Goal: Task Accomplishment & Management: Manage account settings

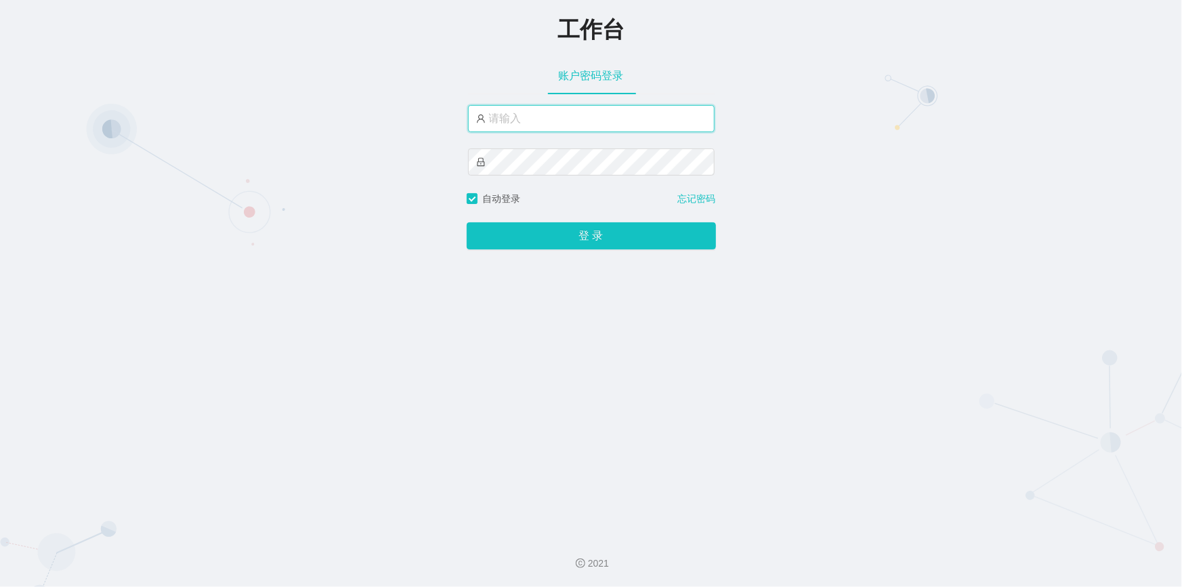
click at [574, 123] on input "text" at bounding box center [591, 118] width 247 height 27
type input "jishu"
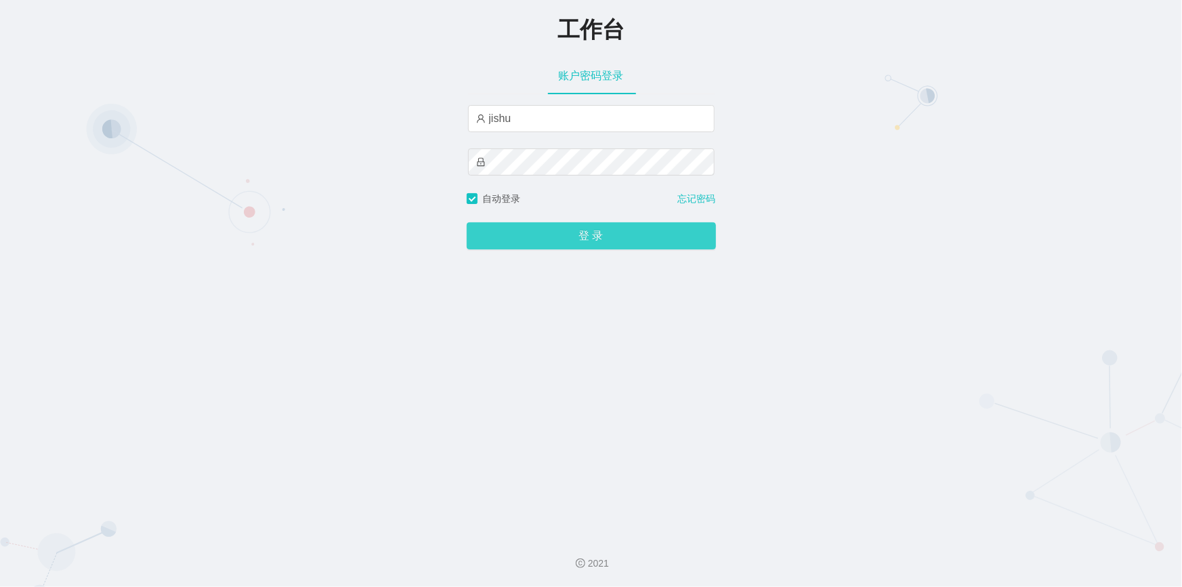
click at [566, 237] on button "登 录" at bounding box center [591, 235] width 249 height 27
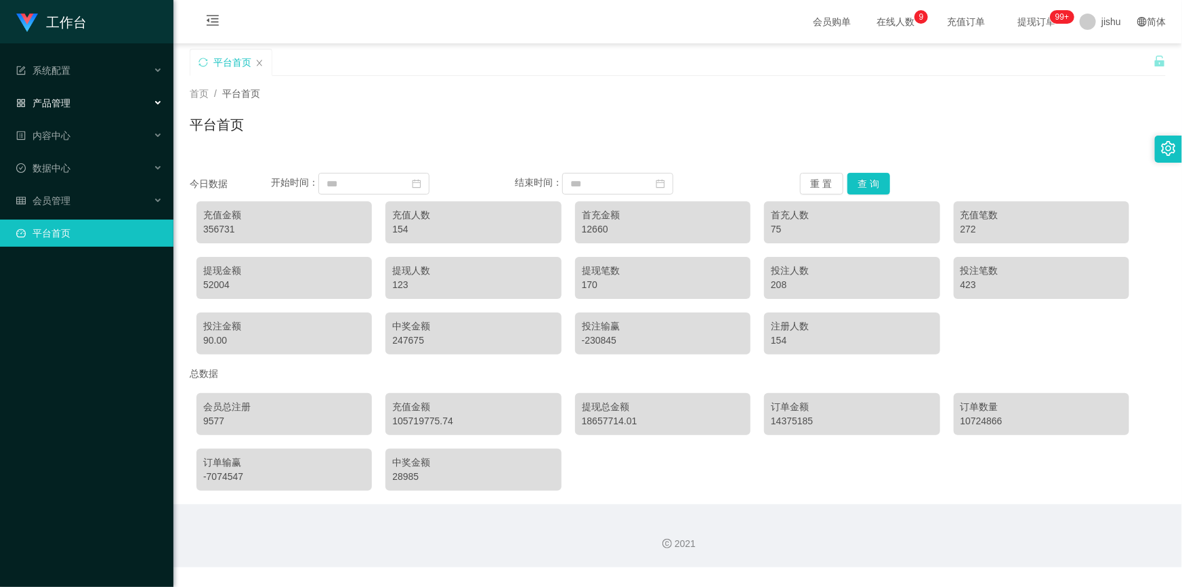
click at [89, 109] on div "产品管理" at bounding box center [86, 102] width 173 height 27
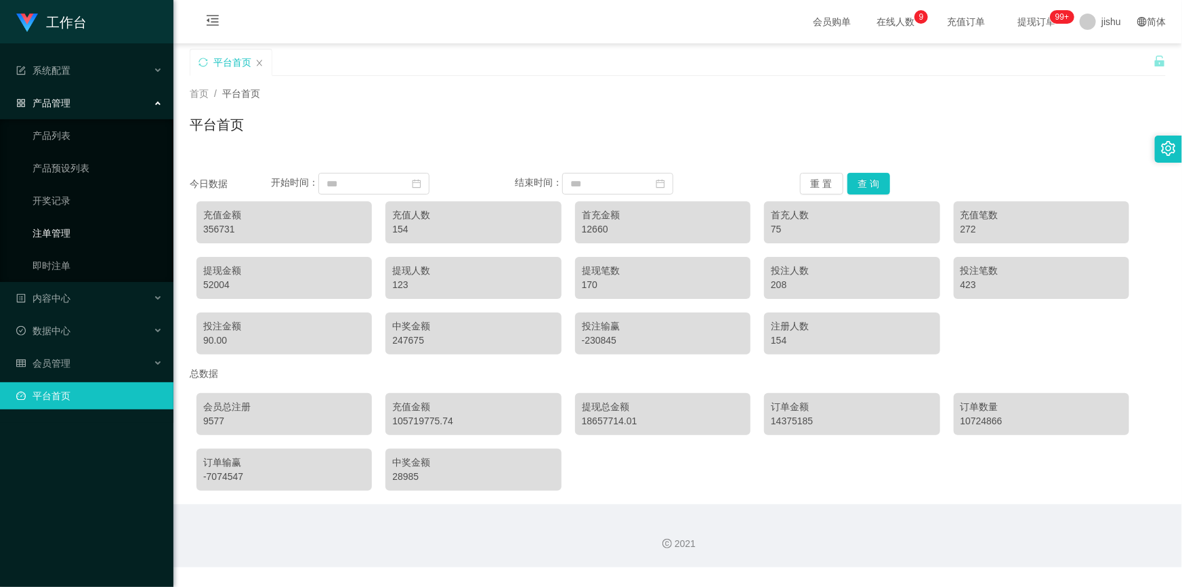
click at [69, 231] on link "注单管理" at bounding box center [98, 233] width 130 height 27
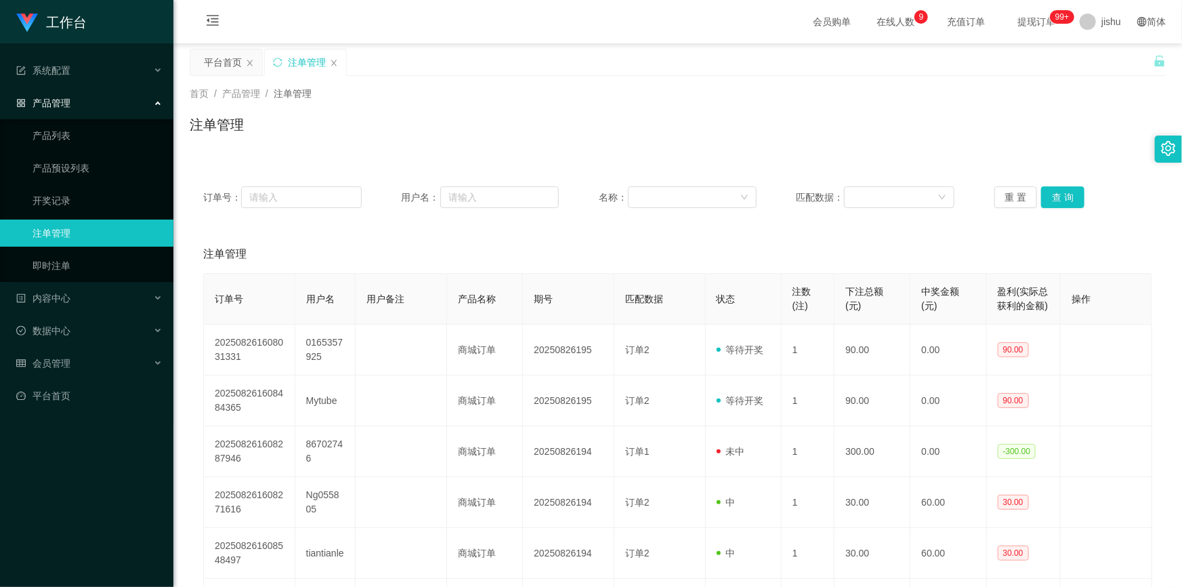
scroll to position [308, 0]
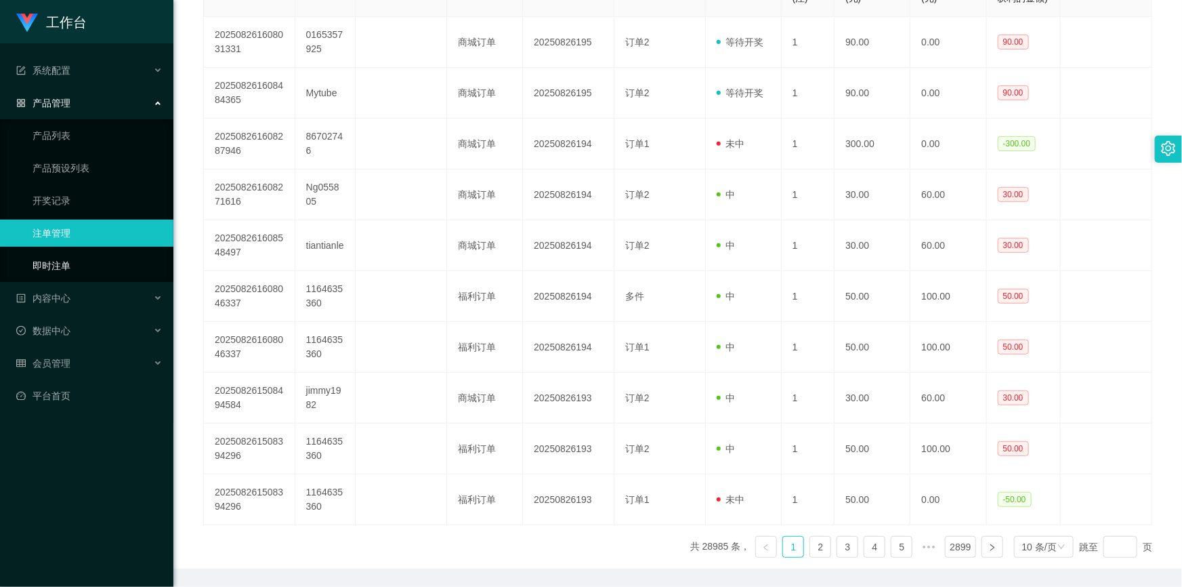
click at [83, 257] on link "即时注单" at bounding box center [98, 265] width 130 height 27
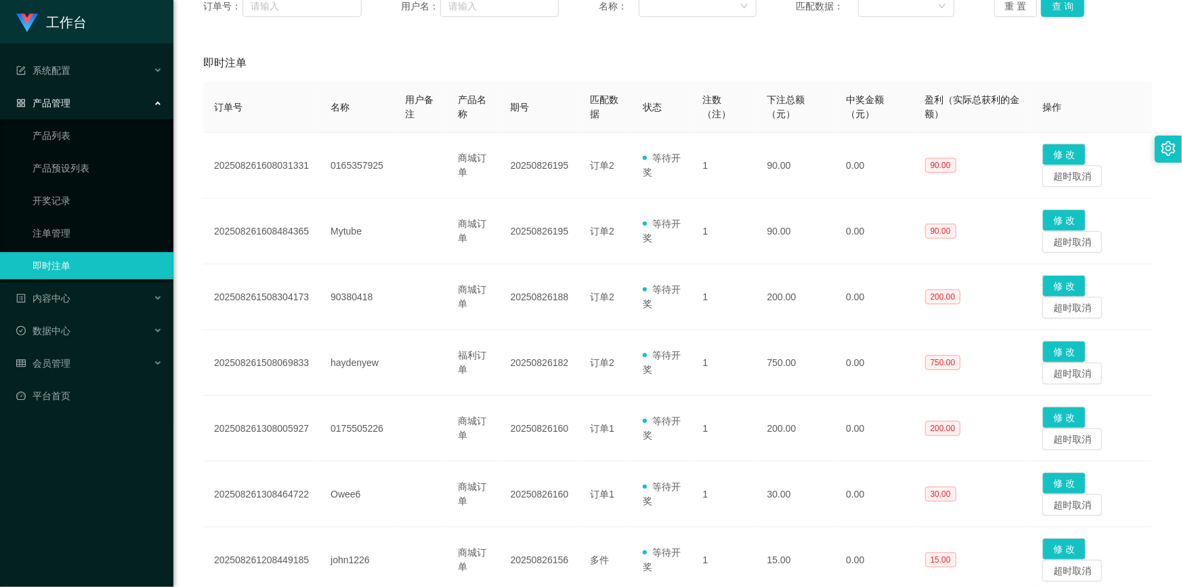
scroll to position [499, 0]
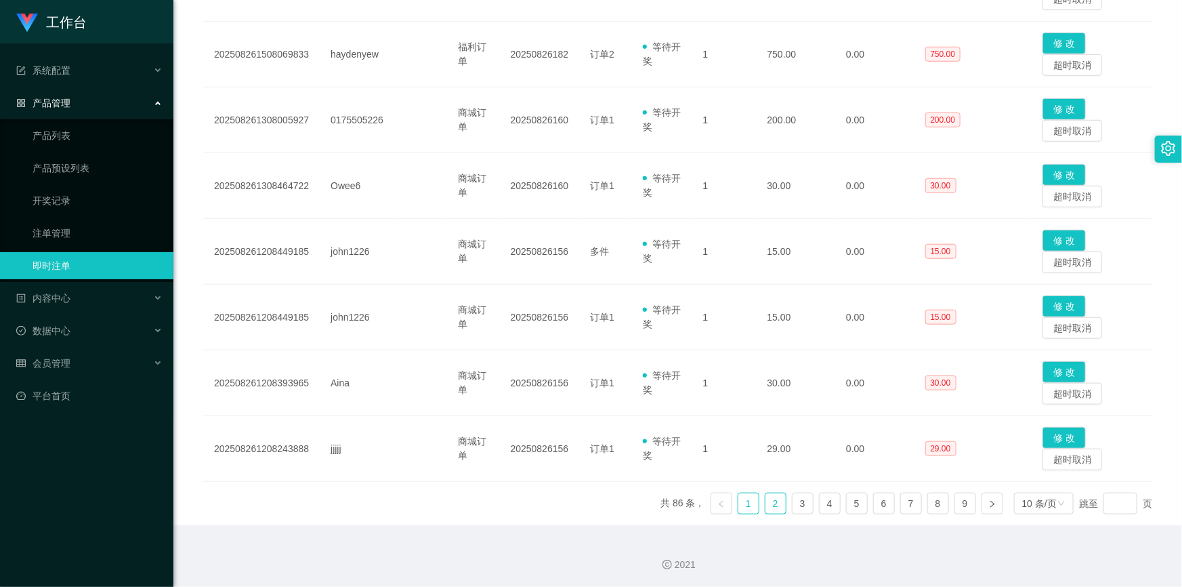
click at [766, 501] on link "2" at bounding box center [776, 503] width 20 height 20
click at [796, 505] on link "3" at bounding box center [803, 503] width 20 height 20
click at [744, 506] on link "1" at bounding box center [749, 503] width 20 height 20
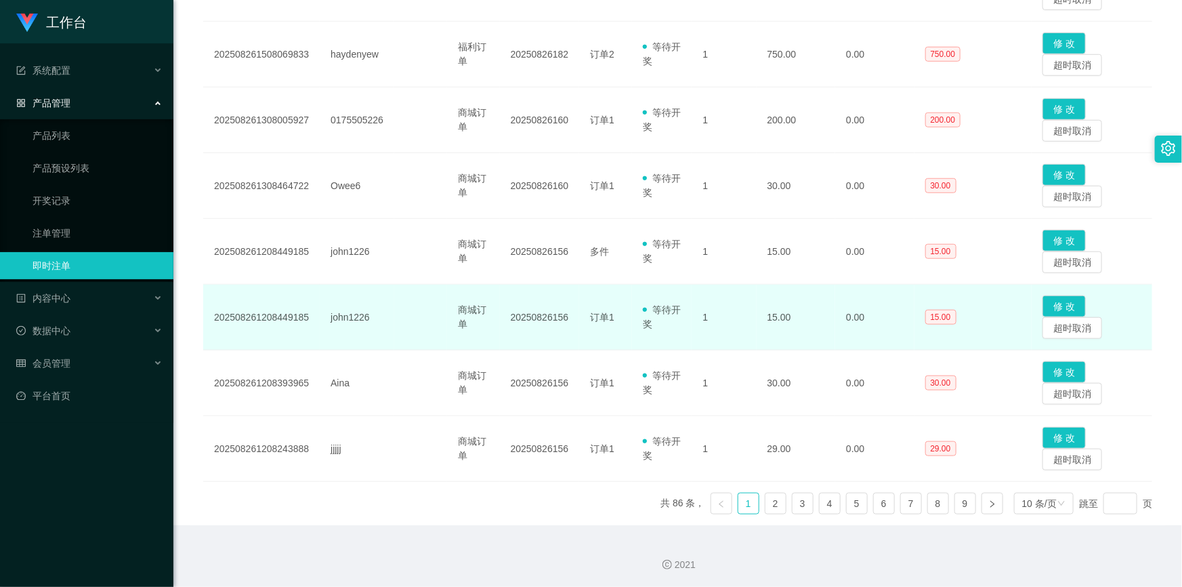
click at [858, 286] on td "0.00" at bounding box center [874, 318] width 79 height 66
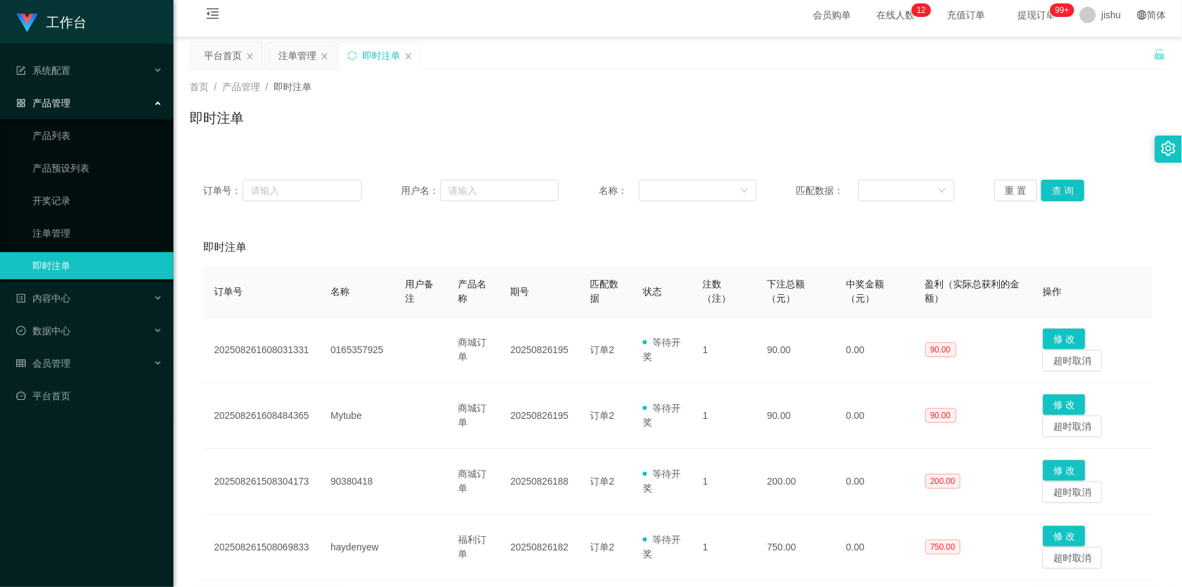
scroll to position [0, 0]
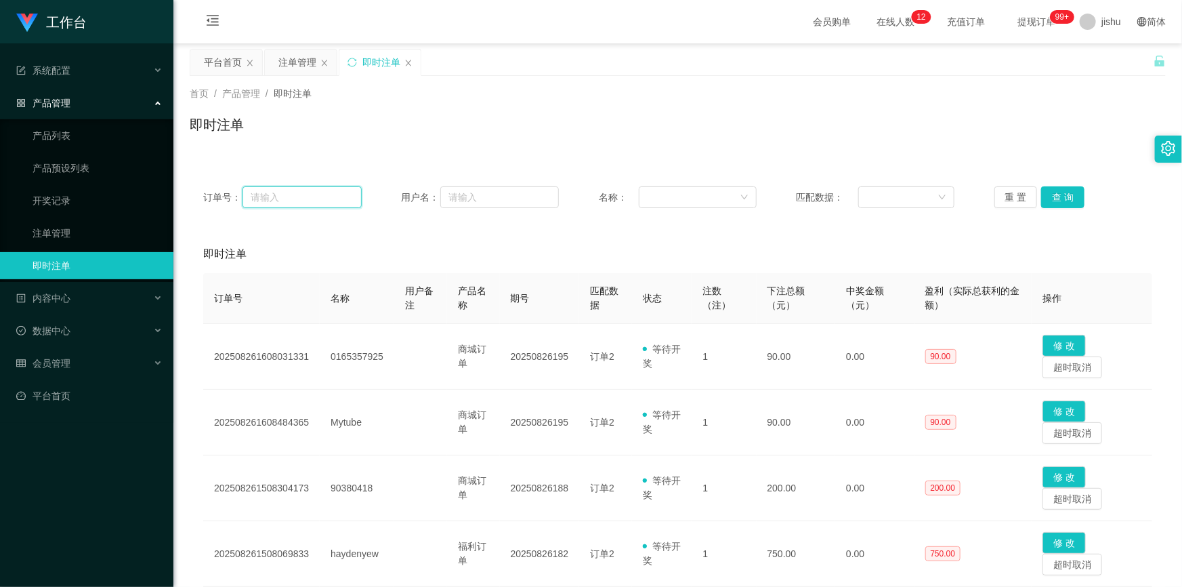
click at [306, 193] on input "text" at bounding box center [302, 197] width 119 height 22
click at [489, 201] on input "text" at bounding box center [499, 197] width 119 height 22
paste input "1164635360"
type input "1164635360"
click at [1071, 192] on button "查 询" at bounding box center [1062, 197] width 43 height 22
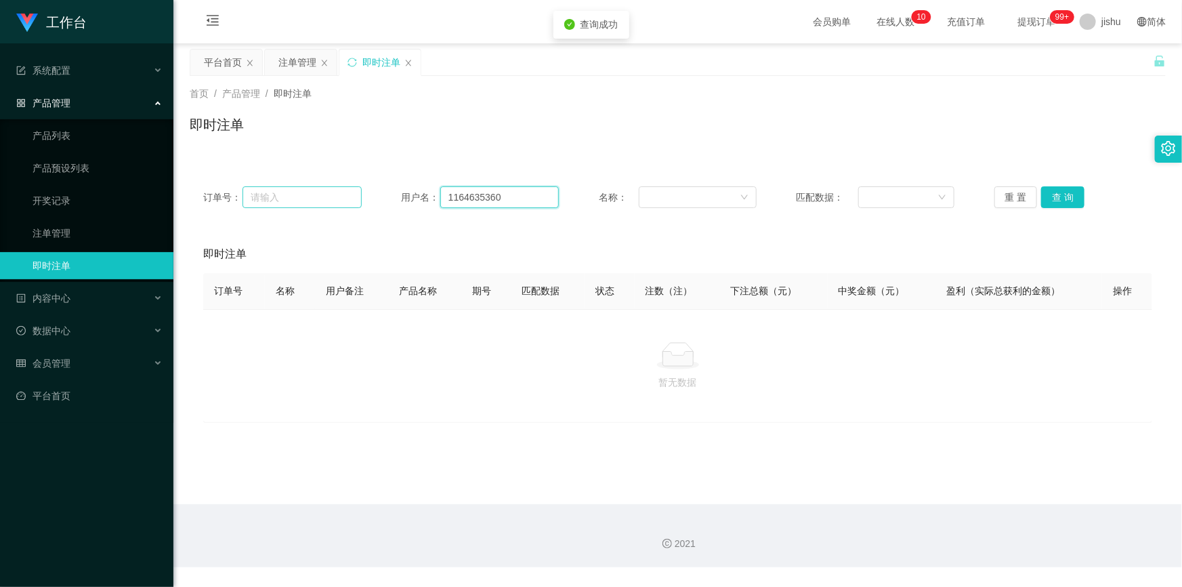
drag, startPoint x: 500, startPoint y: 200, endPoint x: 356, endPoint y: 196, distance: 144.4
click at [356, 196] on div "订单号： 用户名： 1164635360 名称： 匹配数据： 重 置 查 询" at bounding box center [677, 197] width 949 height 22
click at [94, 230] on link "注单管理" at bounding box center [98, 233] width 130 height 27
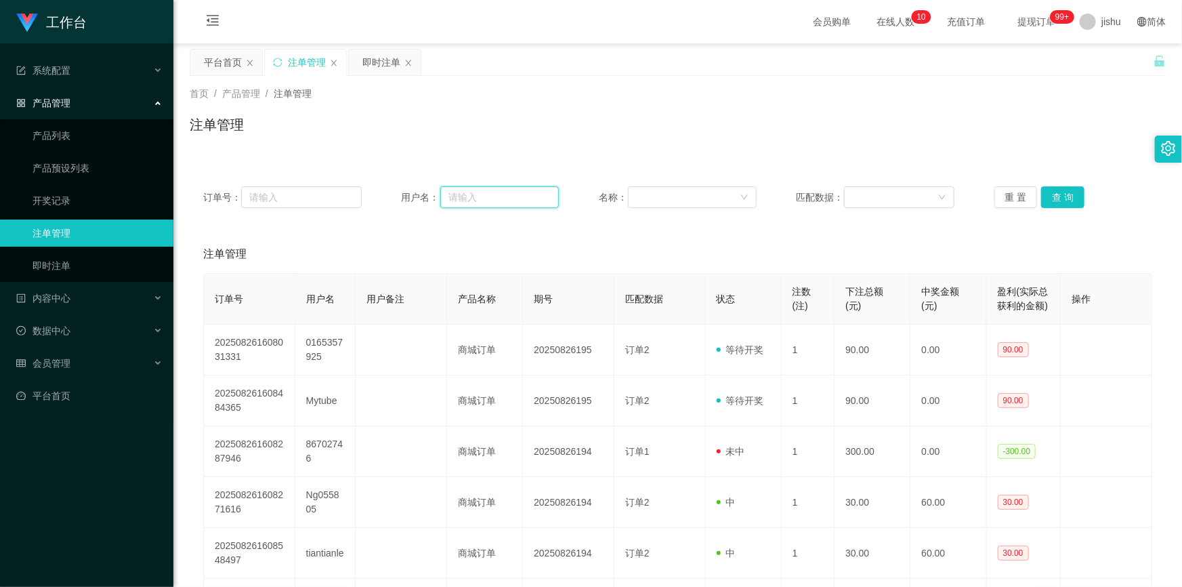
click at [508, 190] on input "text" at bounding box center [499, 197] width 119 height 22
paste input "1164635360"
type input "1164635360"
click at [1059, 199] on button "查 询" at bounding box center [1062, 197] width 43 height 22
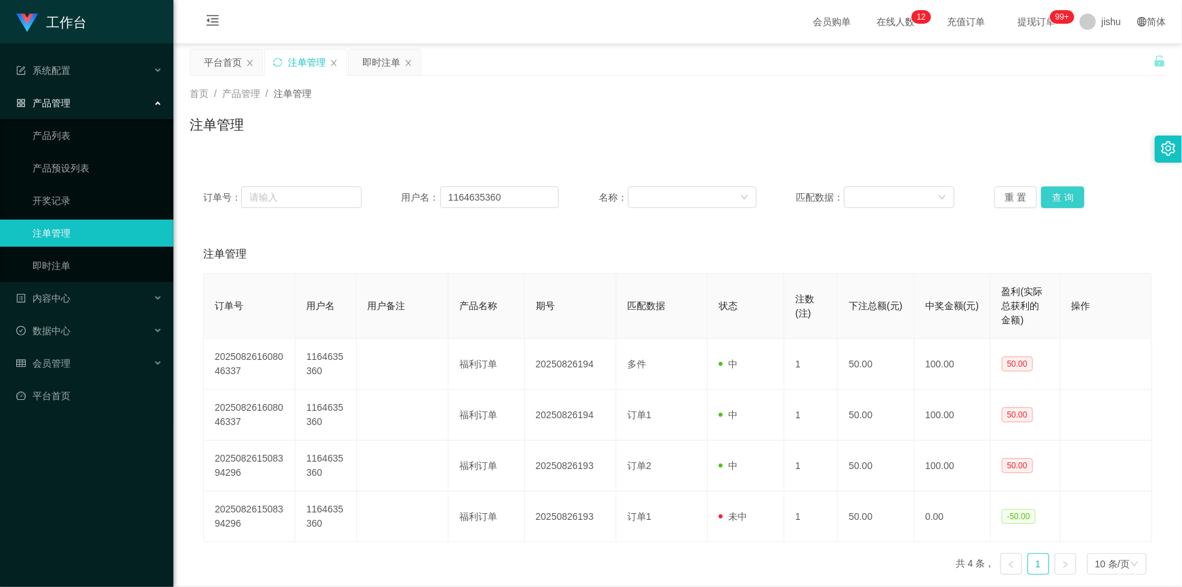
scroll to position [61, 0]
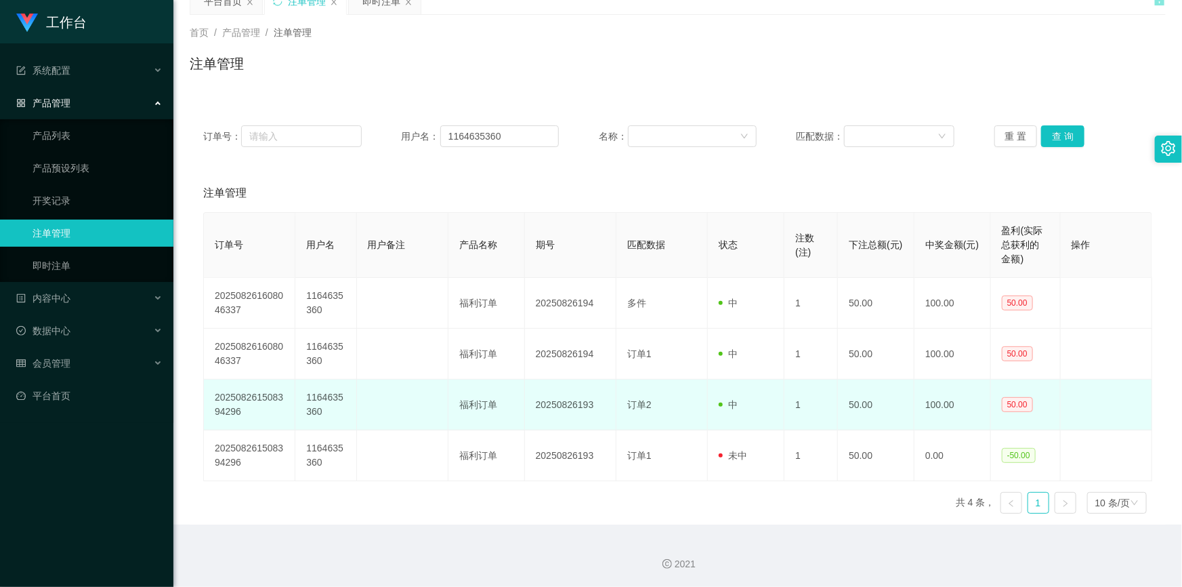
click at [610, 421] on td "20250826193" at bounding box center [570, 404] width 91 height 51
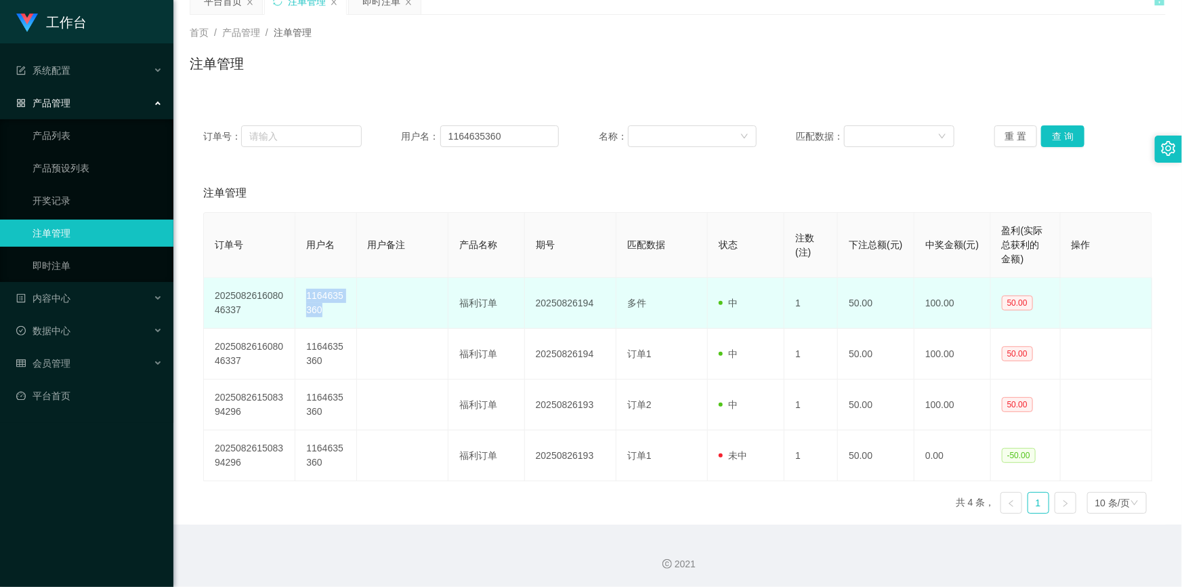
drag, startPoint x: 325, startPoint y: 311, endPoint x: 308, endPoint y: 297, distance: 22.2
click at [308, 297] on td "1164635360" at bounding box center [325, 303] width 61 height 51
copy td "1164635360"
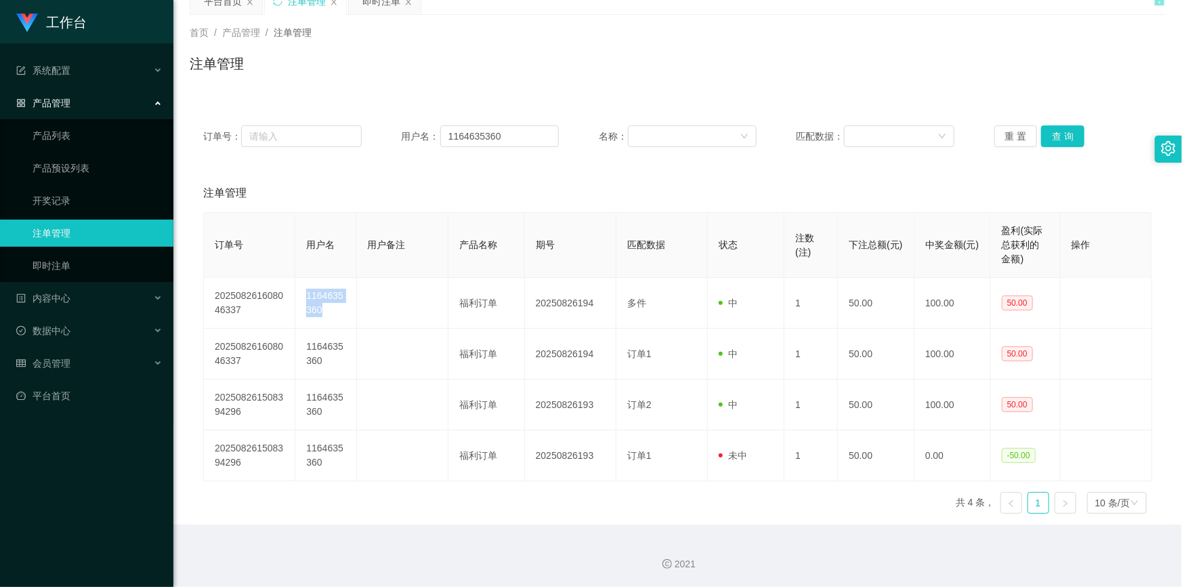
click at [85, 104] on div "产品管理" at bounding box center [86, 102] width 173 height 27
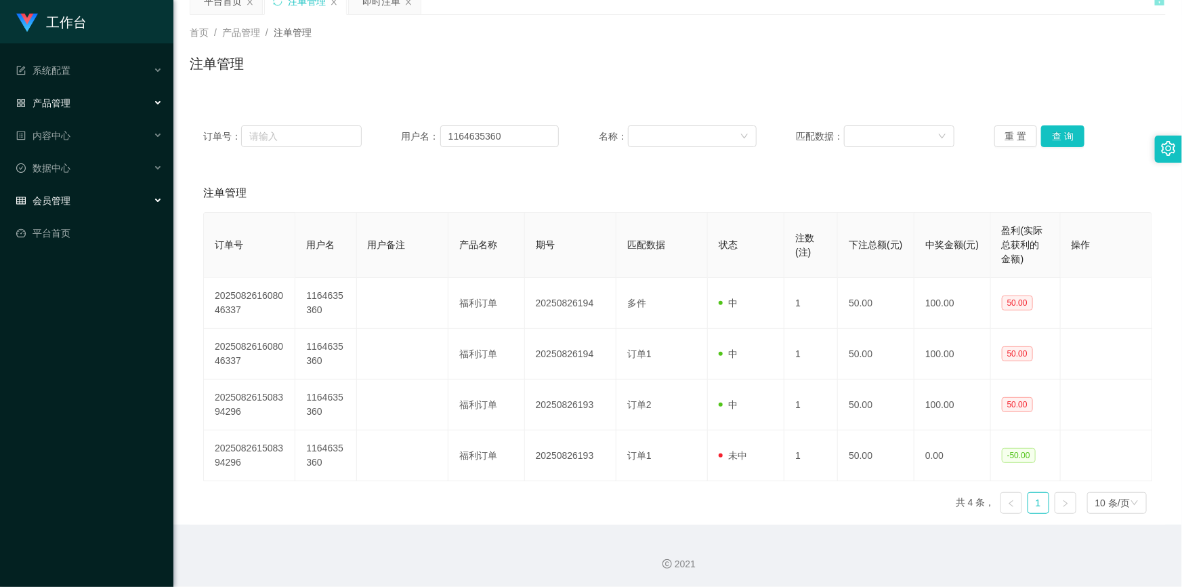
click at [68, 192] on div "会员管理" at bounding box center [86, 200] width 173 height 27
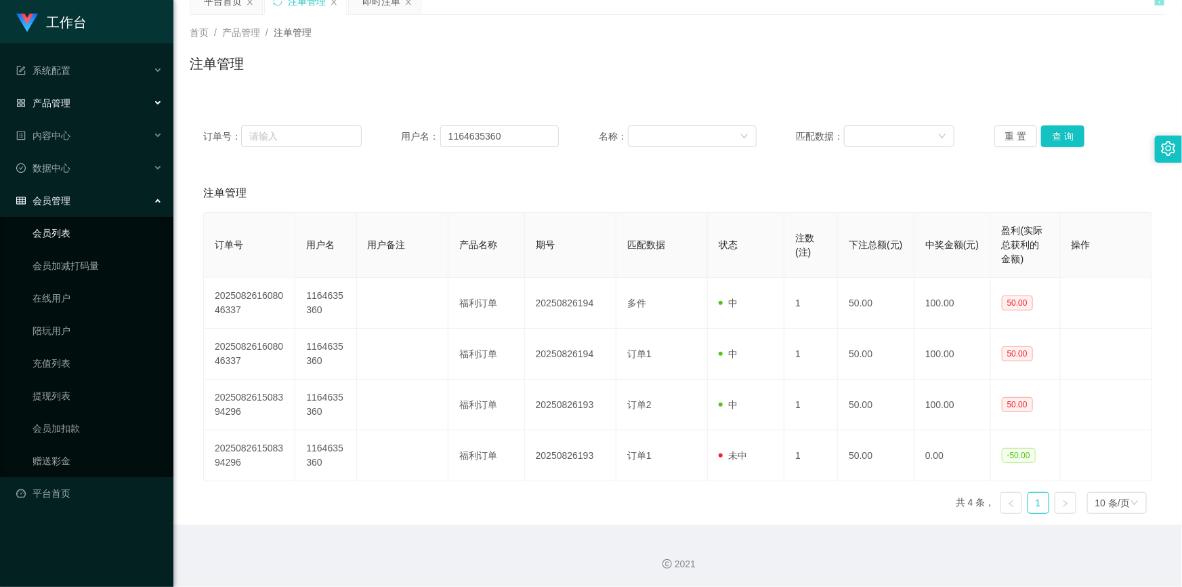
click at [67, 238] on link "会员列表" at bounding box center [98, 233] width 130 height 27
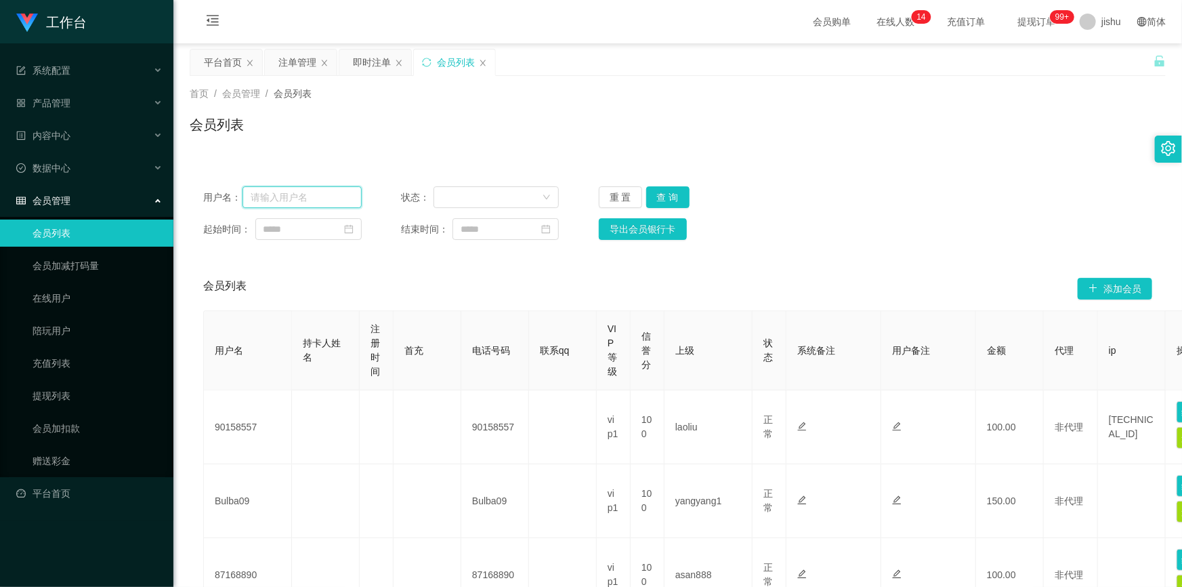
click at [281, 196] on input "text" at bounding box center [302, 197] width 119 height 22
paste input "1164635360"
type input "1164635360"
click at [681, 196] on button "查 询" at bounding box center [667, 197] width 43 height 22
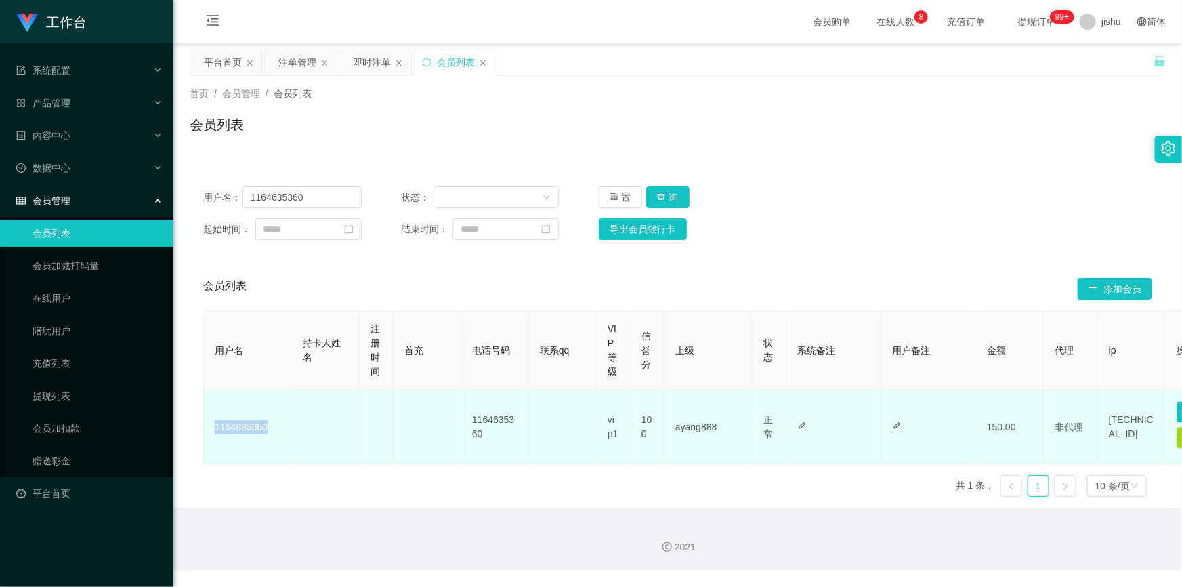
drag, startPoint x: 269, startPoint y: 428, endPoint x: 213, endPoint y: 429, distance: 55.6
click at [213, 429] on td "1164635360" at bounding box center [248, 427] width 88 height 74
copy td "1164635360"
click at [516, 444] on td "1164635360" at bounding box center [495, 427] width 68 height 74
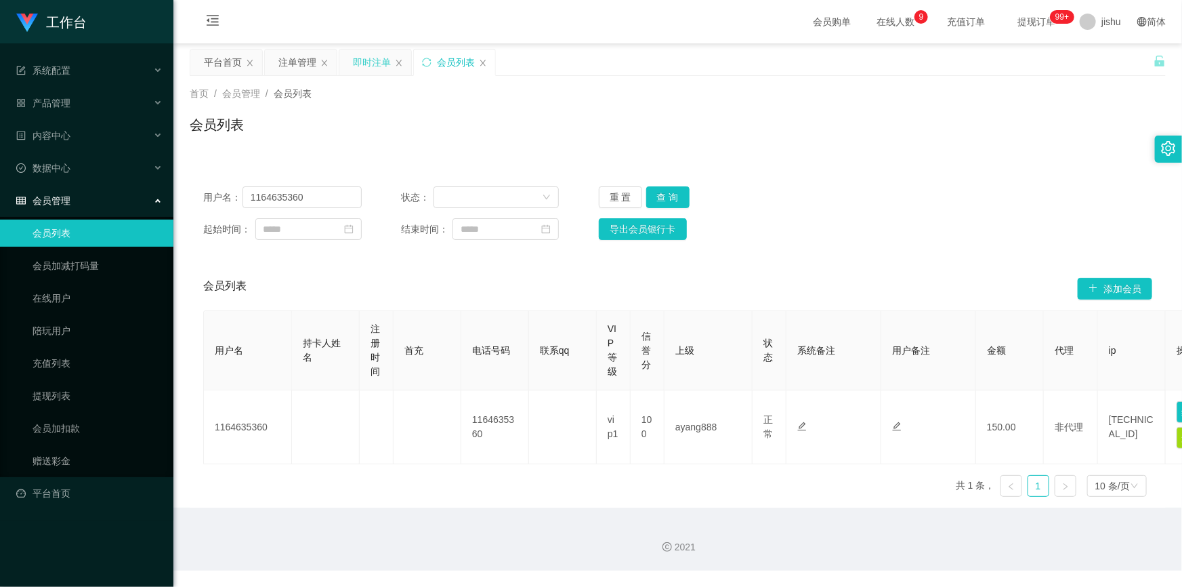
click at [373, 58] on div "即时注单" at bounding box center [372, 62] width 38 height 26
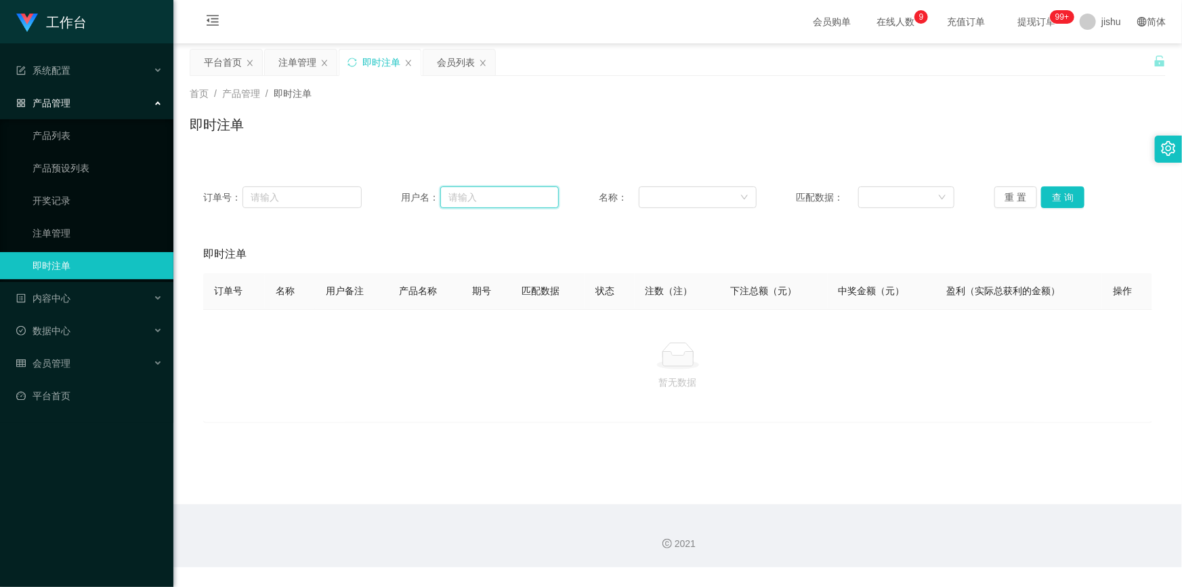
click at [481, 196] on input "text" at bounding box center [499, 197] width 119 height 22
click at [277, 200] on input "text" at bounding box center [302, 197] width 119 height 22
click at [463, 199] on input "text" at bounding box center [499, 197] width 119 height 22
paste input "1164635360"
type input "1164635360"
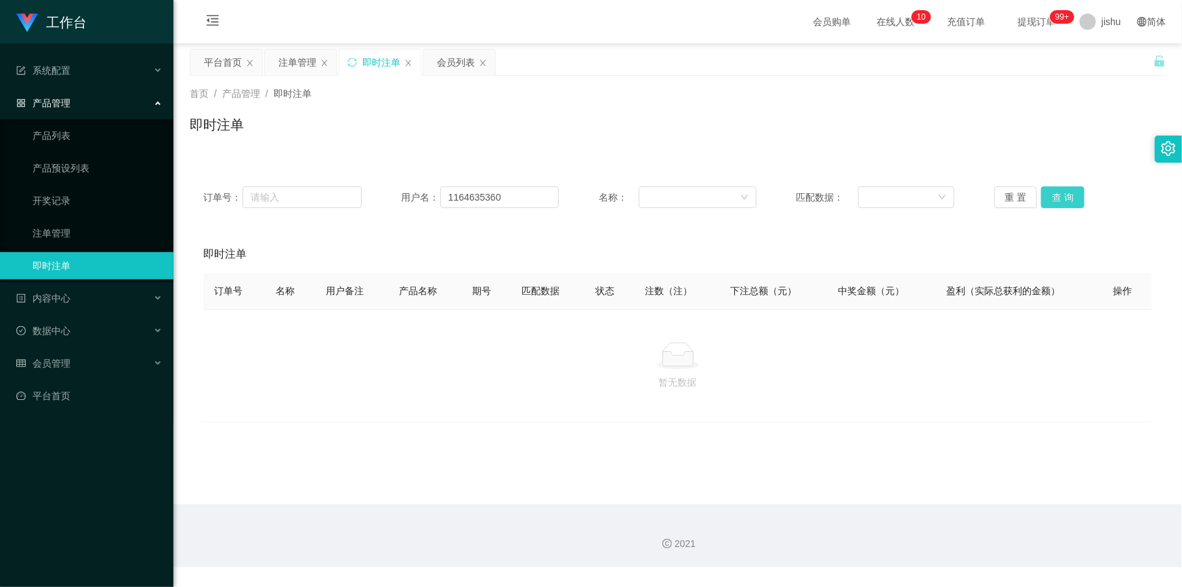
click at [1074, 192] on button "查 询" at bounding box center [1062, 197] width 43 height 22
click at [77, 224] on link "注单管理" at bounding box center [98, 233] width 130 height 27
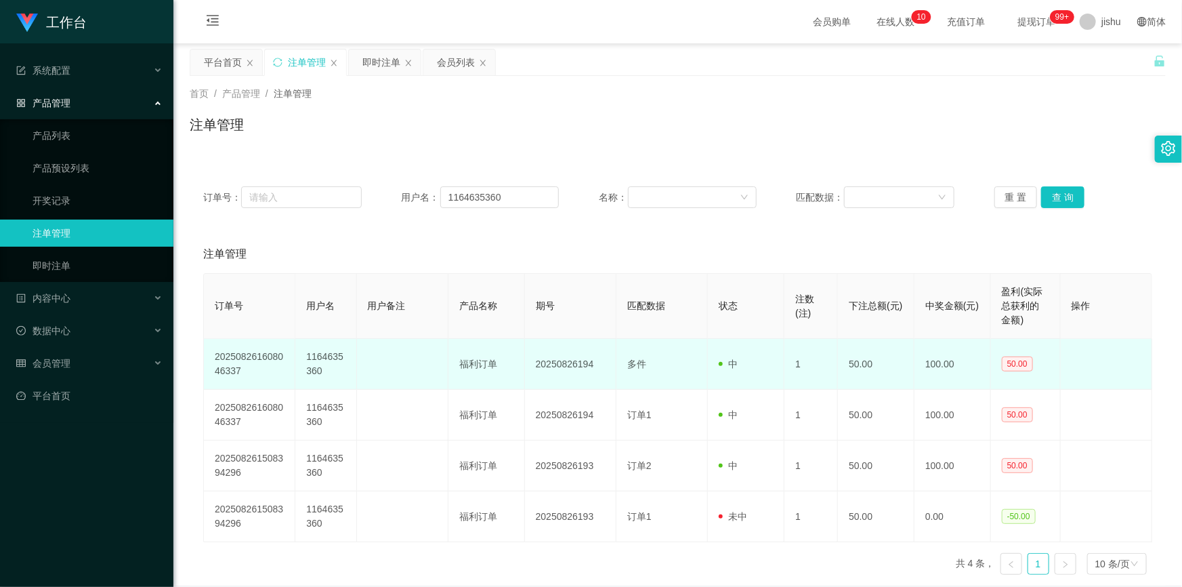
scroll to position [61, 0]
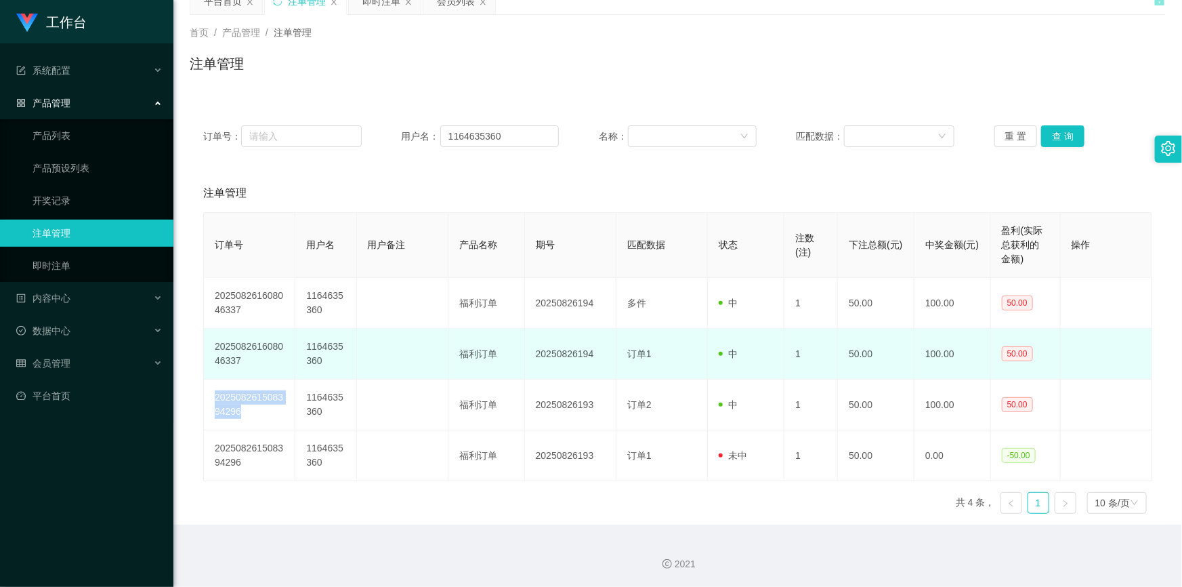
drag, startPoint x: 244, startPoint y: 413, endPoint x: 321, endPoint y: 372, distance: 87.6
click at [212, 396] on td "202508261508394296" at bounding box center [249, 404] width 91 height 51
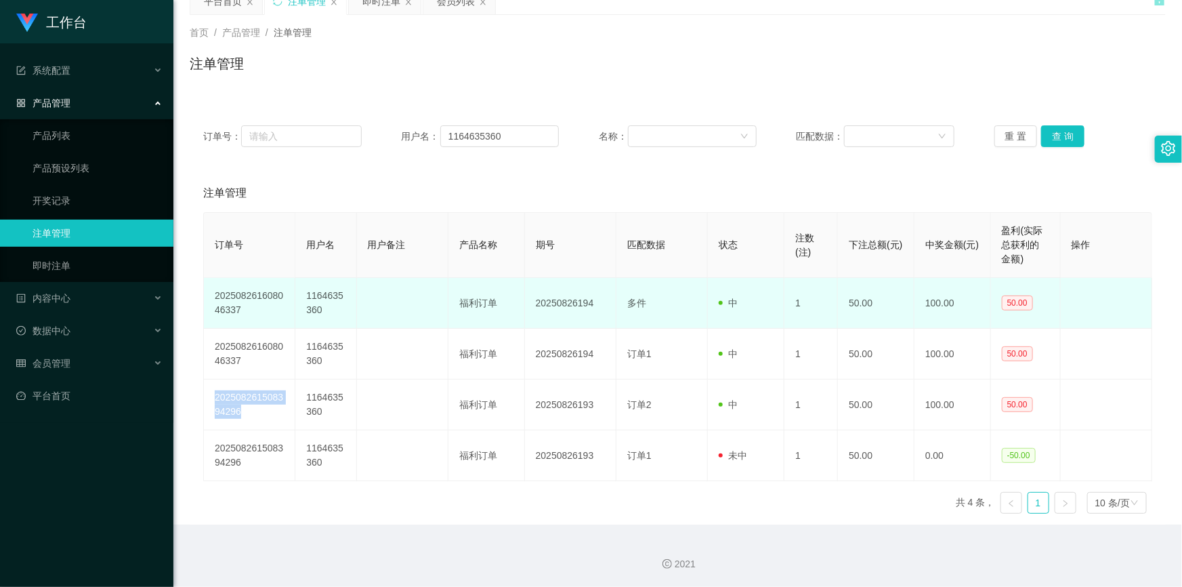
copy td "202508261508394296"
drag, startPoint x: 256, startPoint y: 315, endPoint x: 214, endPoint y: 296, distance: 46.1
click at [214, 296] on td "202508261608046337" at bounding box center [249, 303] width 91 height 51
copy td "202508261608046337"
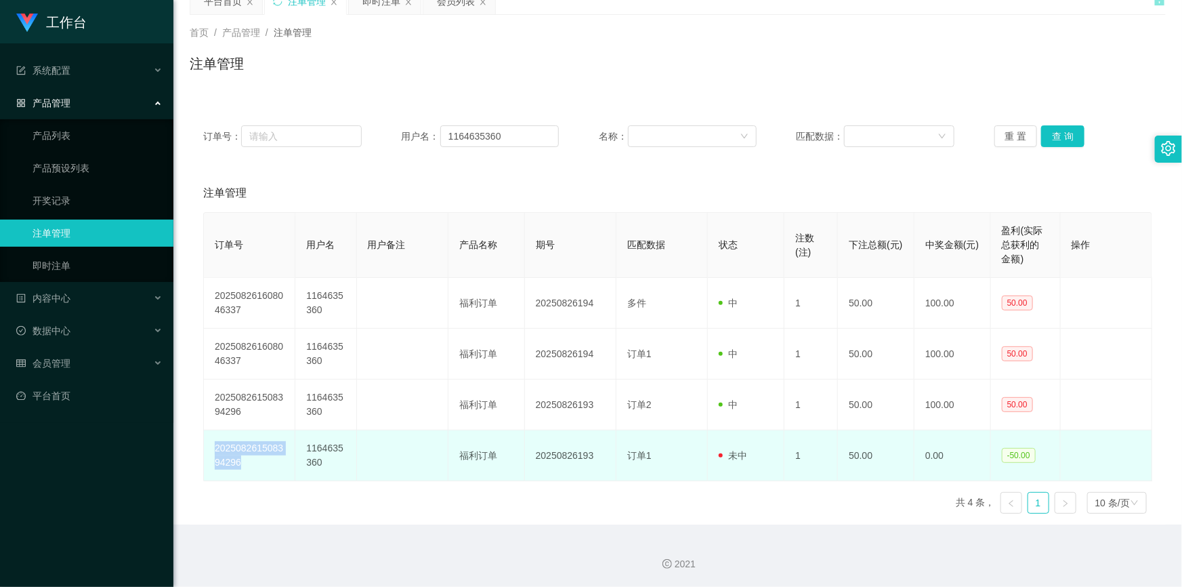
drag, startPoint x: 251, startPoint y: 460, endPoint x: 250, endPoint y: 452, distance: 8.2
click at [211, 447] on td "202508261508394296" at bounding box center [249, 455] width 91 height 51
copy td "202508261508394296"
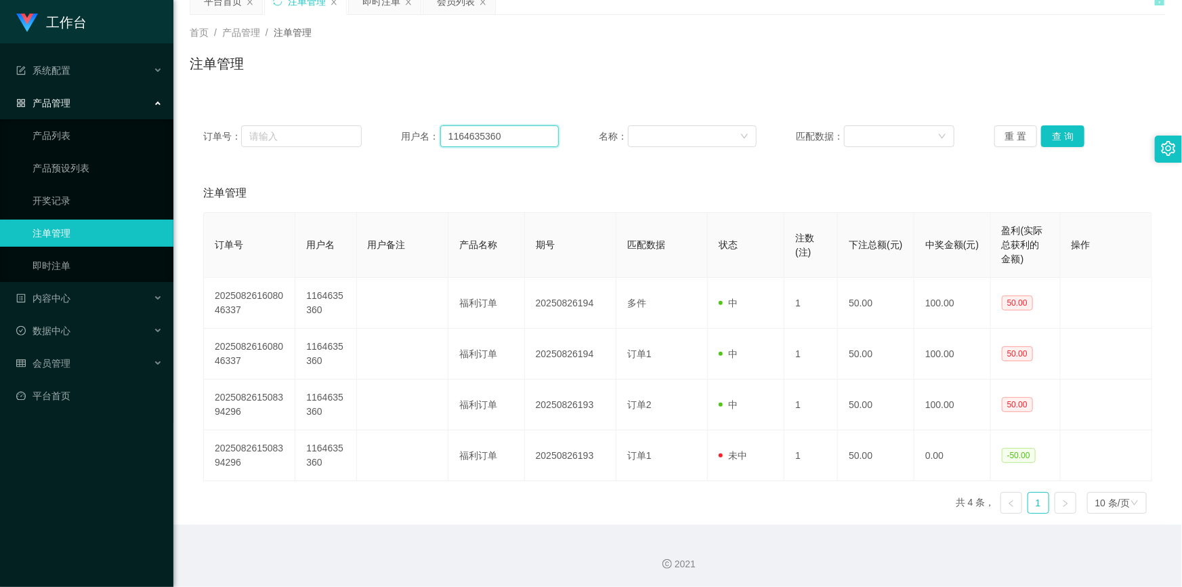
drag, startPoint x: 512, startPoint y: 136, endPoint x: 375, endPoint y: 129, distance: 137.7
click at [375, 129] on div "订单号： 用户名： 1164635360 名称： 匹配数据： 重 置 查 询" at bounding box center [677, 136] width 949 height 22
click at [1057, 131] on button "查 询" at bounding box center [1062, 136] width 43 height 22
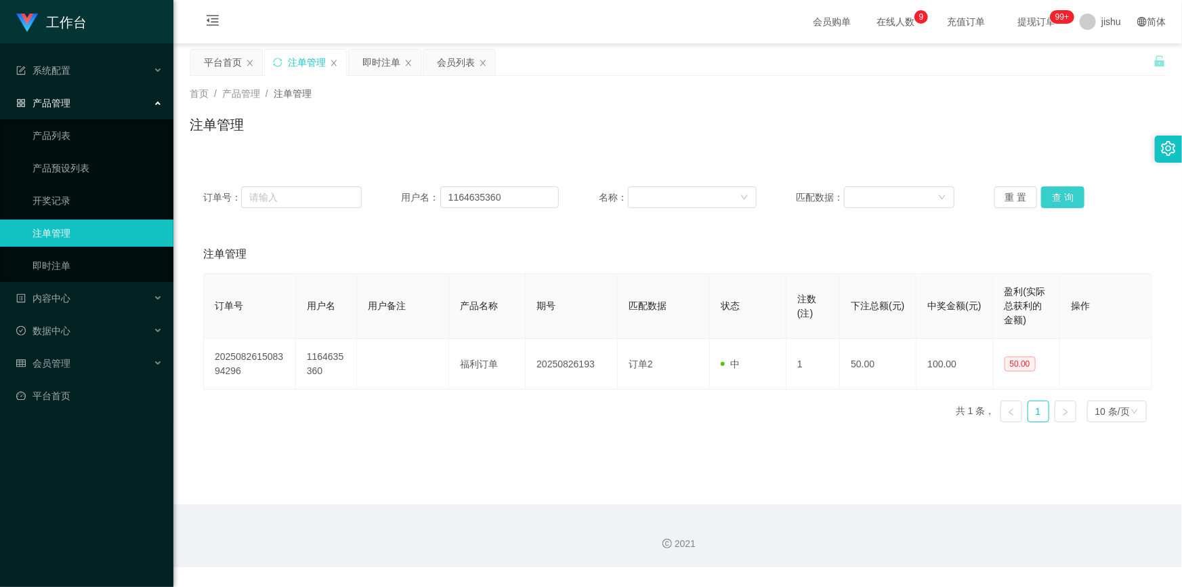
scroll to position [0, 0]
click at [741, 463] on main "关闭左侧 关闭右侧 关闭其它 刷新页面 平台首页 注单管理 即时注单 会员列表 首页 / 产品管理 / 注单管理 / 注单管理 订单号： 用户名： 11646…" at bounding box center [677, 273] width 1009 height 461
click at [752, 444] on main "关闭左侧 关闭右侧 关闭其它 刷新页面 平台首页 注单管理 即时注单 会员列表 首页 / 产品管理 / 注单管理 / 注单管理 订单号： 用户名： 11646…" at bounding box center [677, 273] width 1009 height 461
click at [43, 192] on link "开奖记录" at bounding box center [98, 200] width 130 height 27
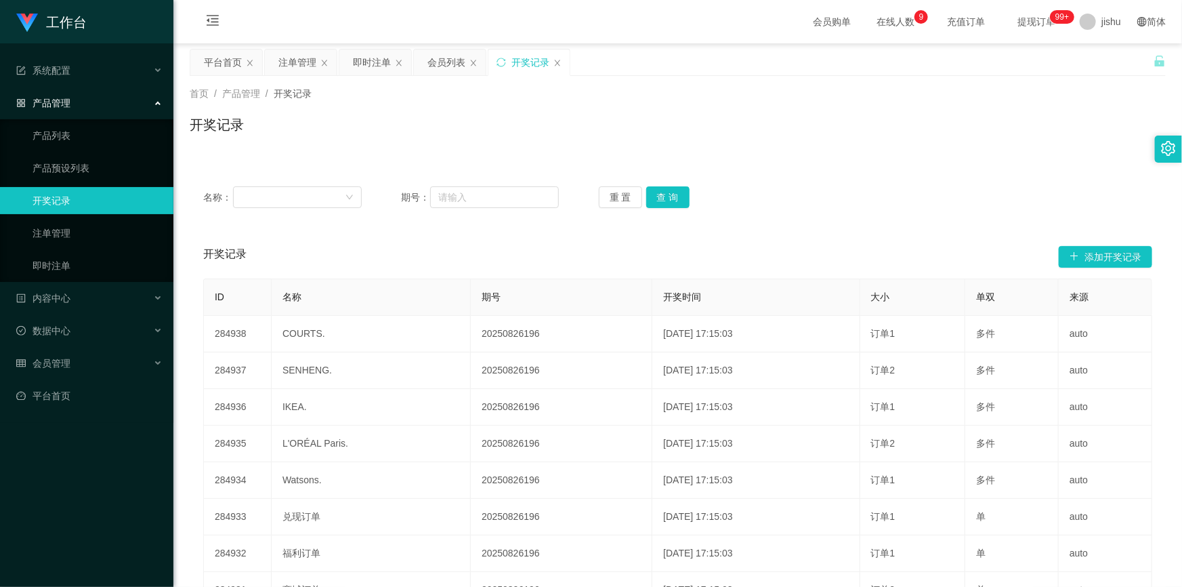
scroll to position [200, 0]
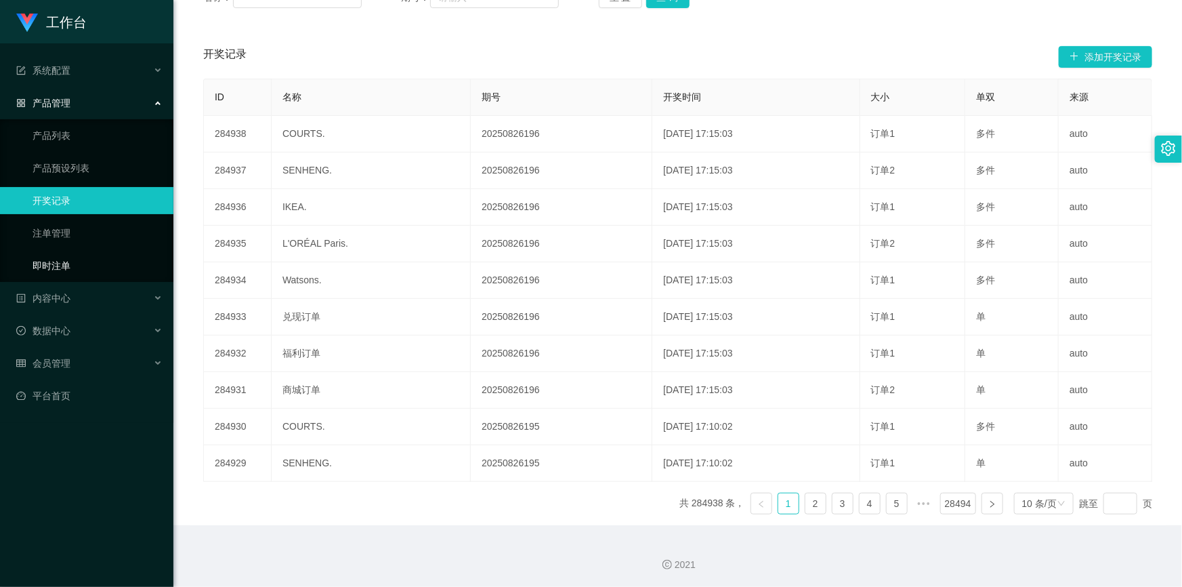
click at [49, 258] on link "即时注单" at bounding box center [98, 265] width 130 height 27
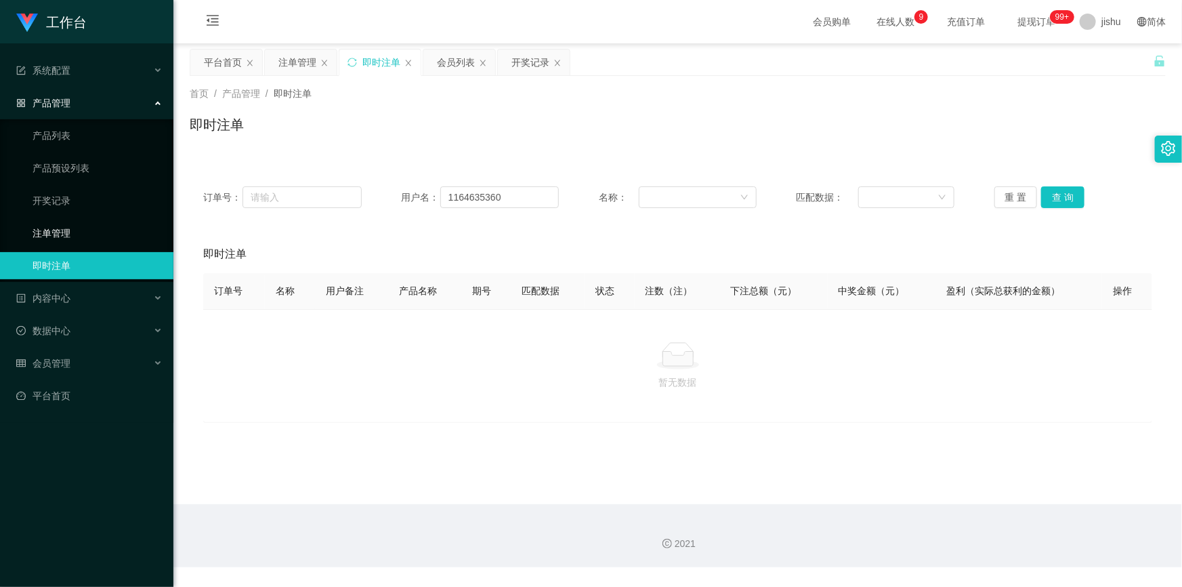
click at [65, 238] on link "注单管理" at bounding box center [98, 233] width 130 height 27
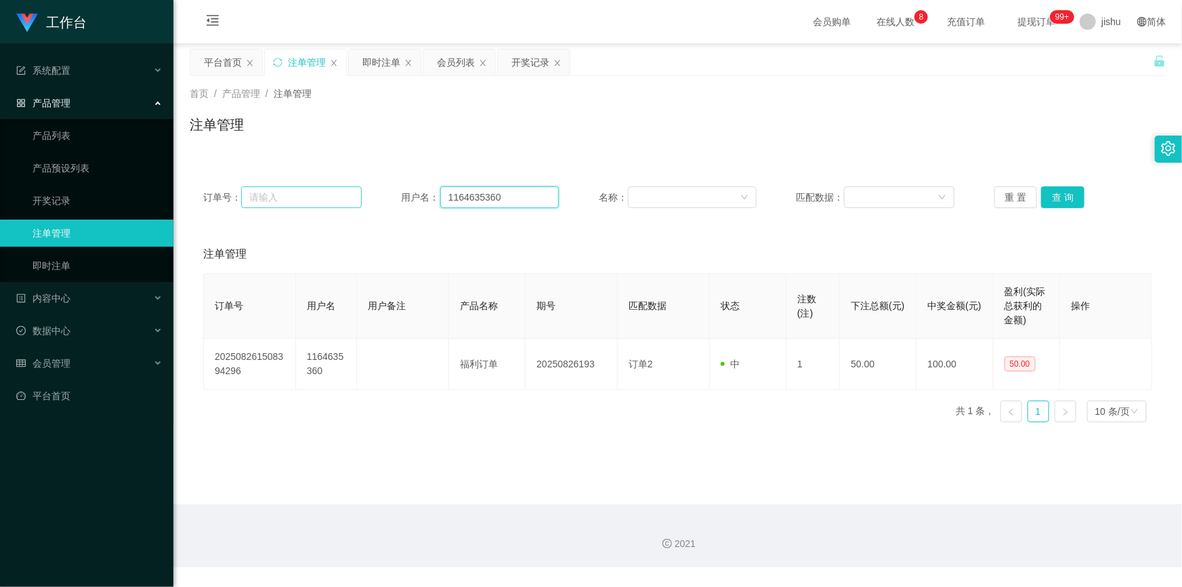
drag, startPoint x: 507, startPoint y: 199, endPoint x: 255, endPoint y: 203, distance: 251.4
click at [255, 203] on div "订单号： 用户名： 1164635360 名称： 匹配数据： 重 置 查 询" at bounding box center [677, 197] width 949 height 22
click at [1068, 191] on button "查 询" at bounding box center [1062, 197] width 43 height 22
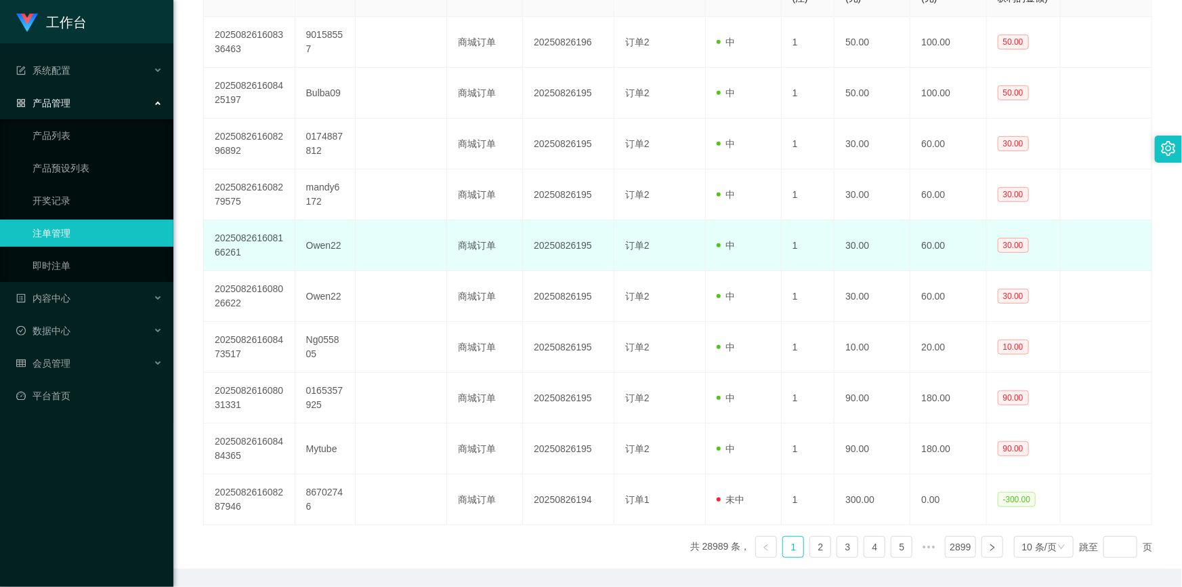
scroll to position [351, 0]
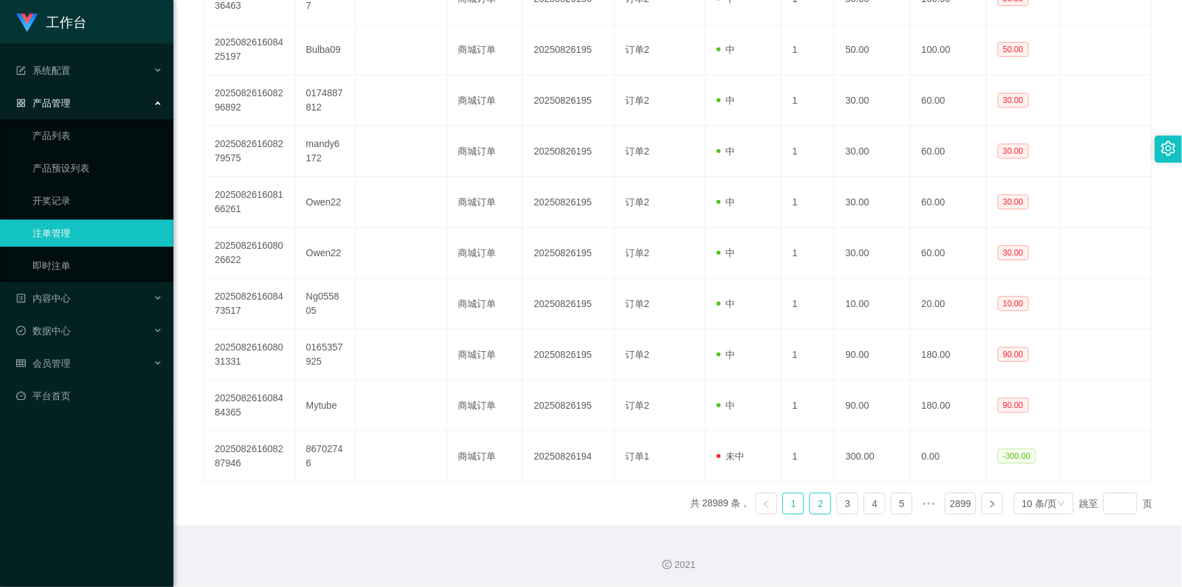
click at [822, 500] on link "2" at bounding box center [820, 503] width 20 height 20
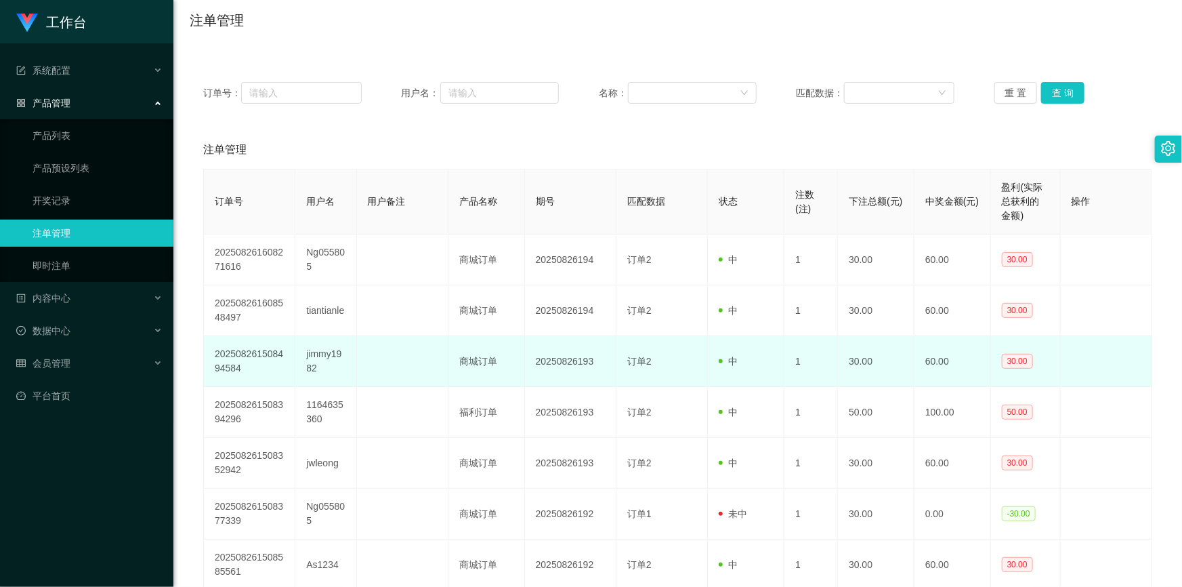
scroll to position [365, 0]
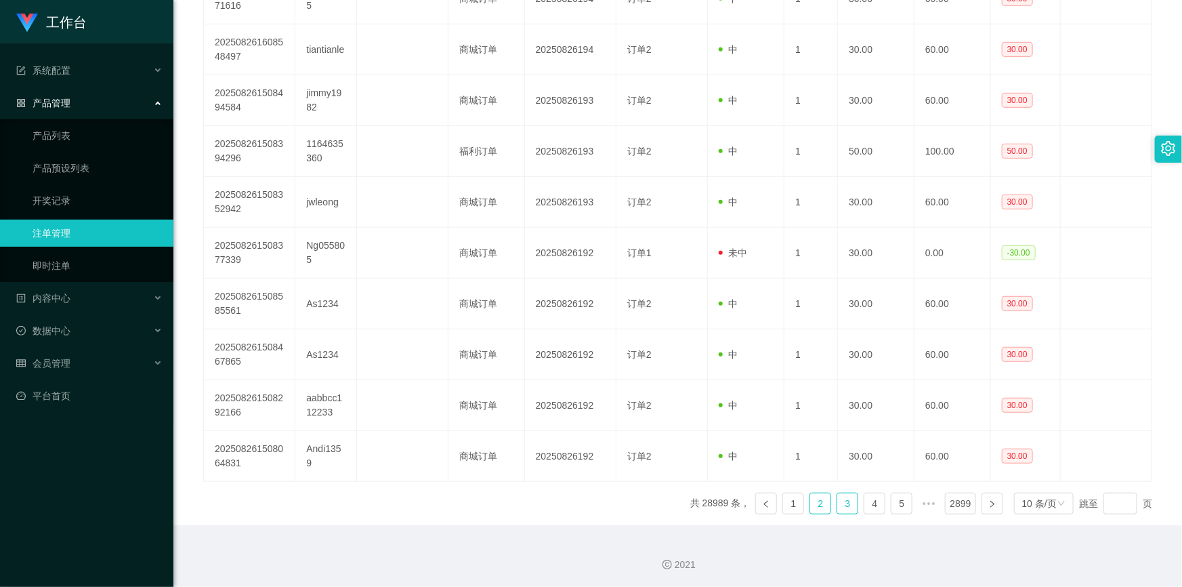
click at [841, 504] on link "3" at bounding box center [847, 503] width 20 height 20
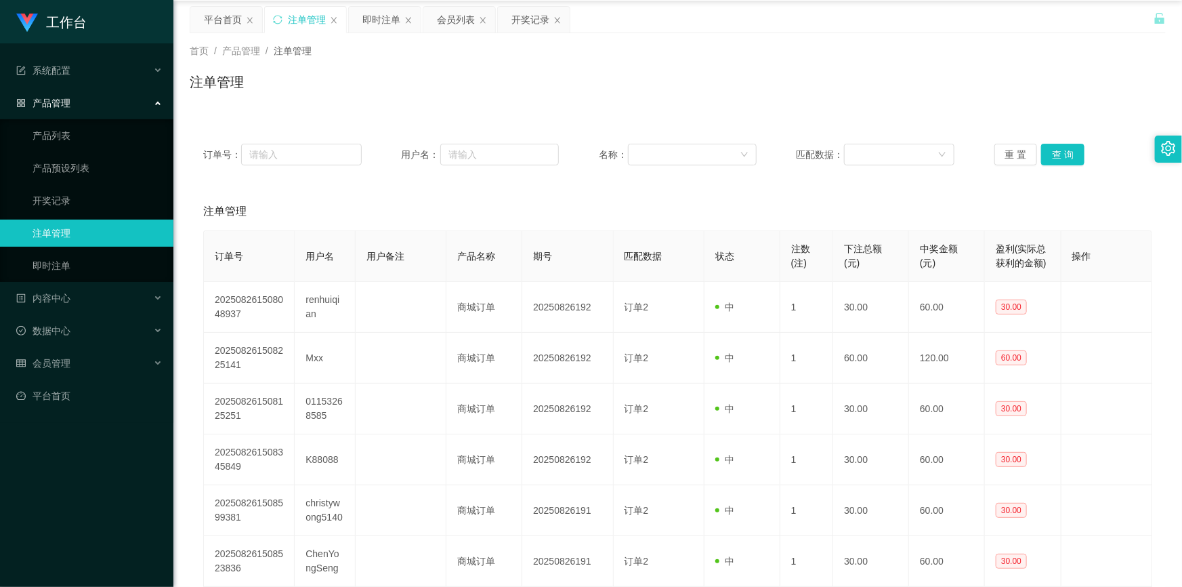
scroll to position [351, 0]
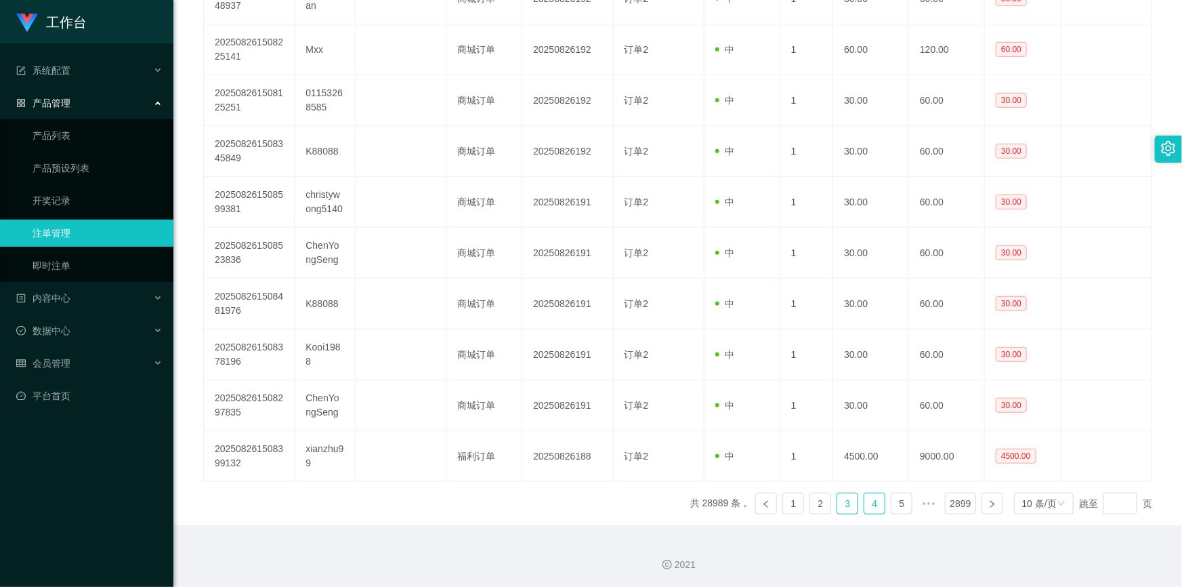
click at [874, 505] on link "4" at bounding box center [875, 503] width 20 height 20
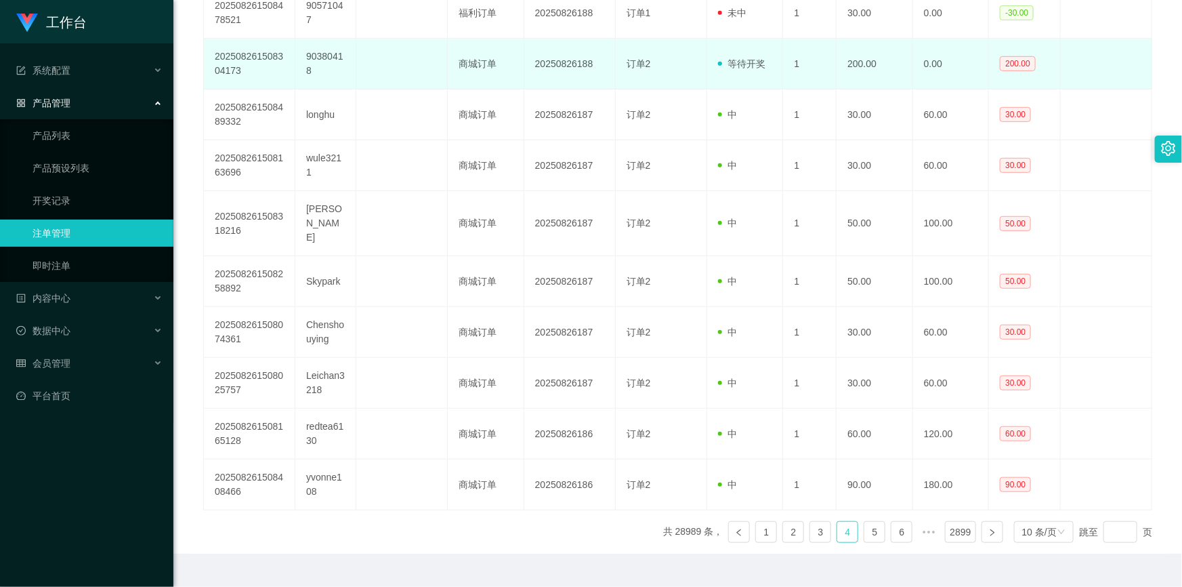
scroll to position [365, 0]
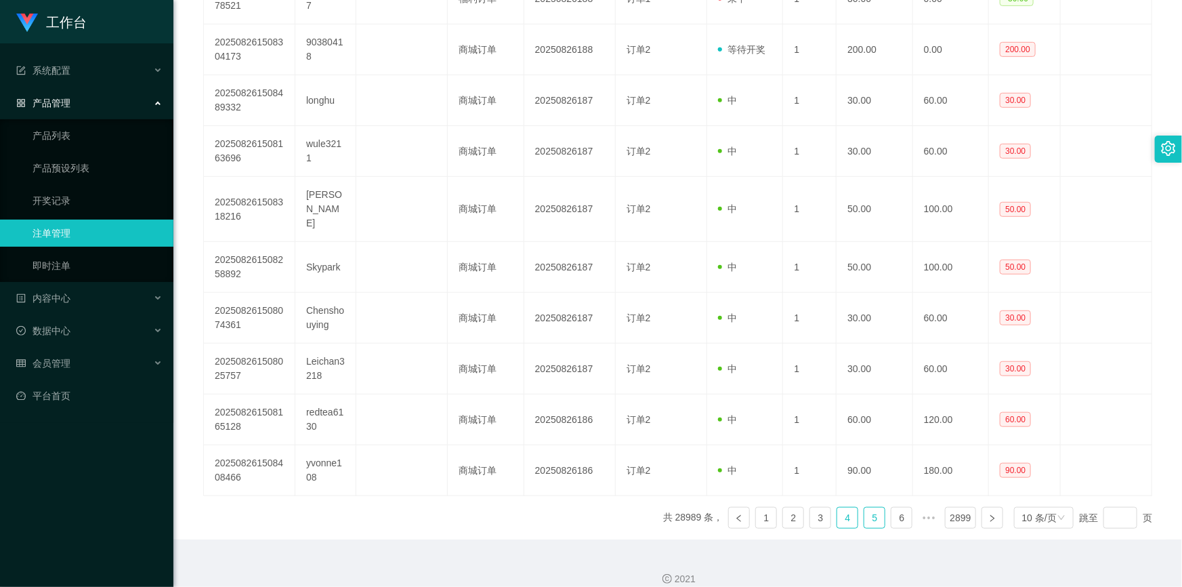
click at [867, 507] on link "5" at bounding box center [875, 517] width 20 height 20
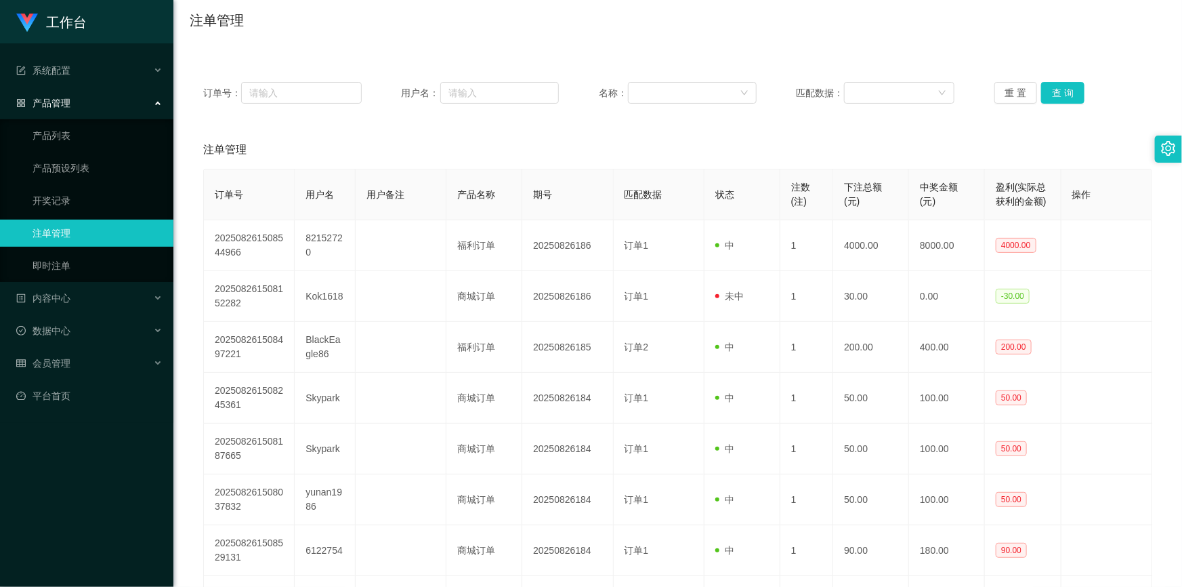
scroll to position [351, 0]
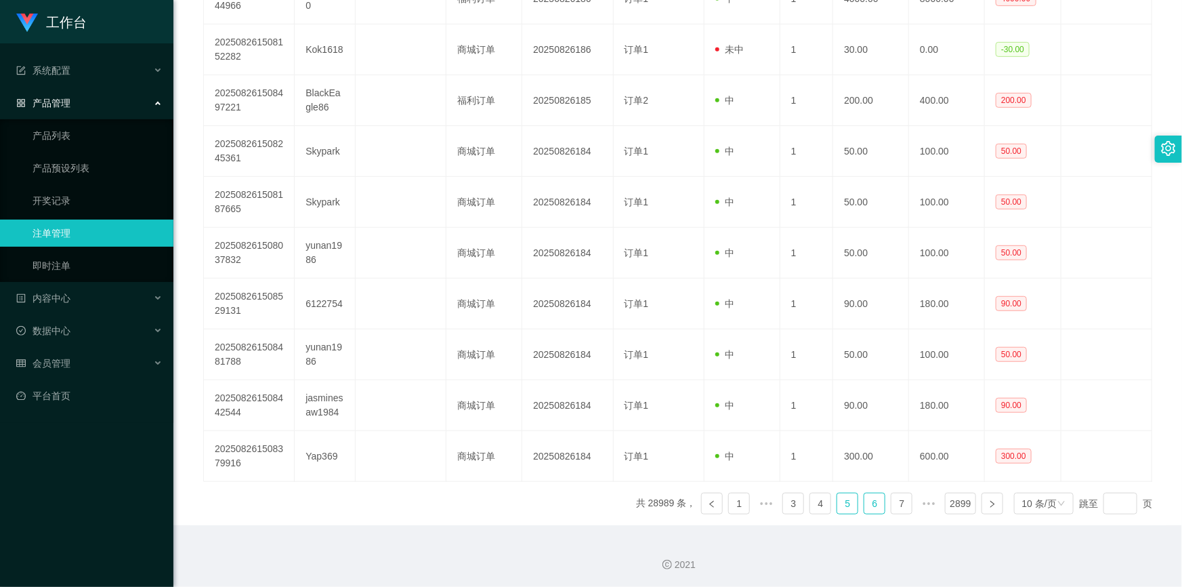
click at [875, 501] on link "6" at bounding box center [875, 503] width 20 height 20
click at [732, 503] on link "1" at bounding box center [739, 503] width 20 height 20
